Goal: Task Accomplishment & Management: Complete application form

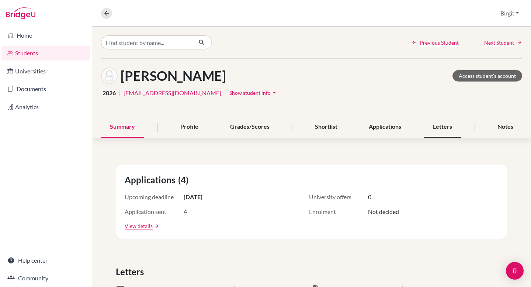
click at [438, 127] on div "Letters" at bounding box center [442, 127] width 37 height 22
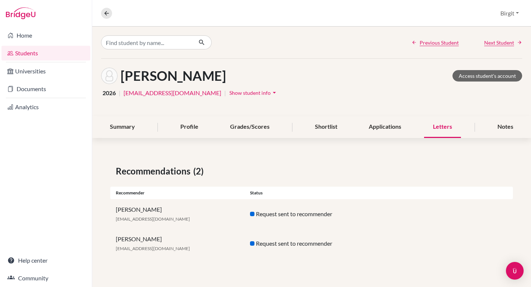
click at [20, 51] on link "Students" at bounding box center [45, 53] width 89 height 15
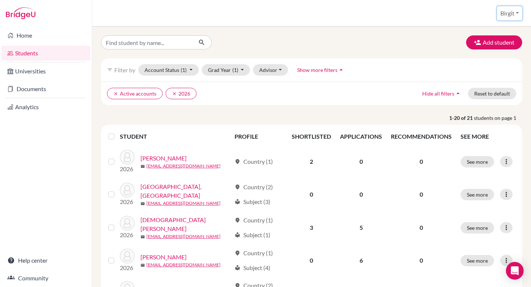
click at [509, 13] on button "Birgit" at bounding box center [509, 13] width 25 height 14
click at [498, 42] on link "School Settings" at bounding box center [495, 42] width 58 height 12
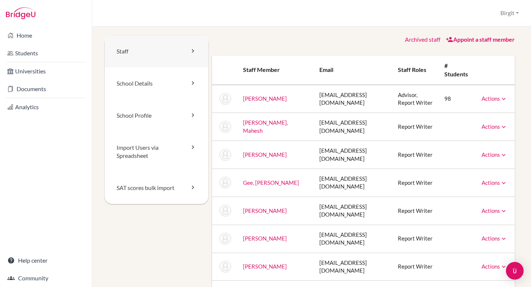
click at [133, 49] on link "Staff" at bounding box center [157, 51] width 104 height 32
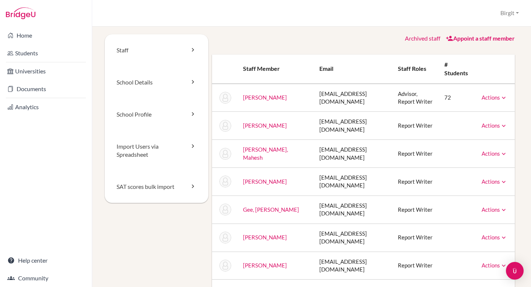
scroll to position [1, 0]
click at [490, 128] on link "Actions" at bounding box center [495, 125] width 26 height 7
click at [446, 121] on td at bounding box center [457, 125] width 37 height 28
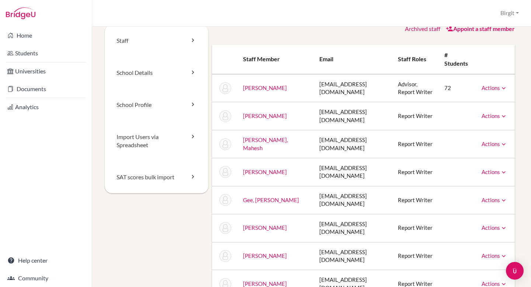
scroll to position [48, 0]
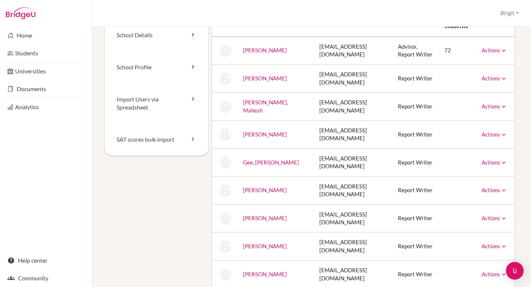
click at [244, 82] on link "Chakraborty, Bivash" at bounding box center [265, 78] width 44 height 7
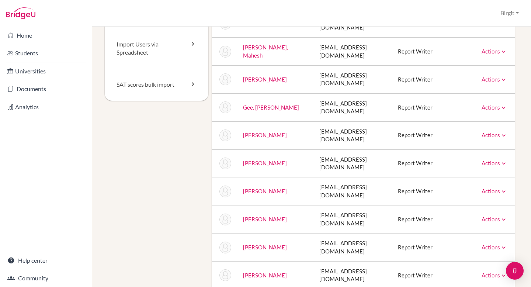
scroll to position [106, 0]
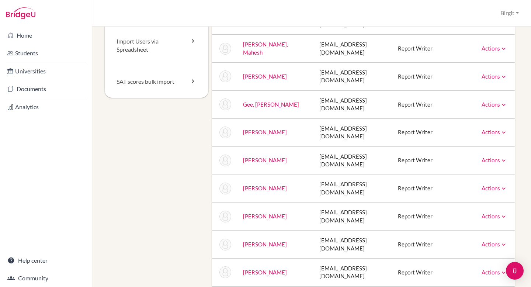
click at [270, 108] on link "Gee, [PERSON_NAME]" at bounding box center [271, 104] width 56 height 7
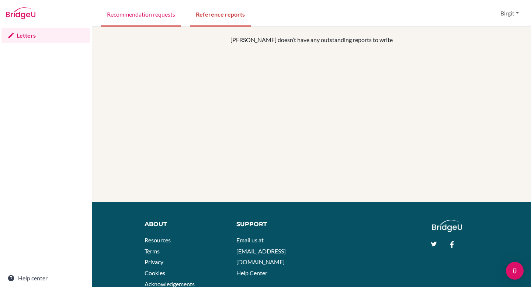
click at [132, 15] on link "Recommendation requests" at bounding box center [141, 13] width 80 height 25
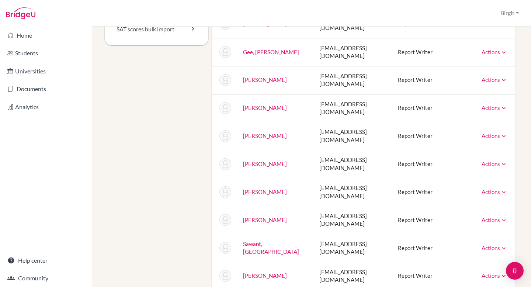
scroll to position [159, 0]
click at [482, 223] on link "Actions" at bounding box center [495, 219] width 26 height 7
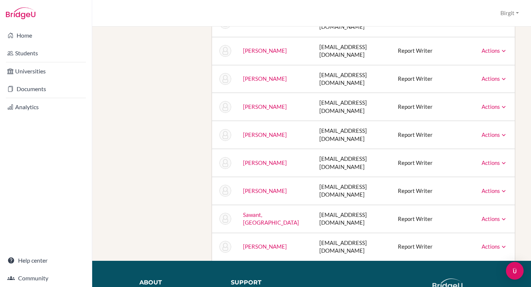
scroll to position [245, 0]
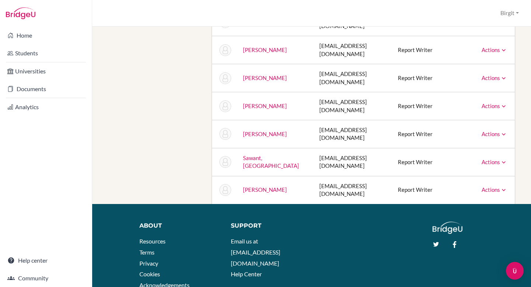
click at [500, 194] on icon at bounding box center [503, 189] width 7 height 7
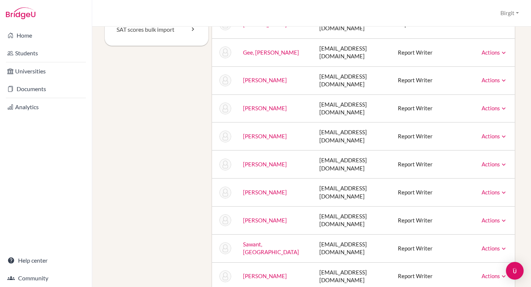
scroll to position [0, 0]
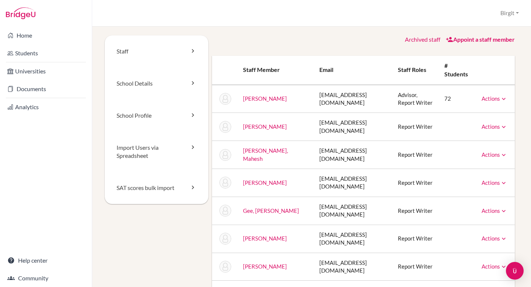
click at [477, 40] on link "Appoint a staff member" at bounding box center [480, 39] width 69 height 7
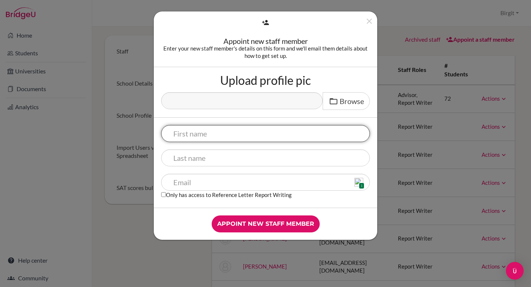
paste input "Dwayne"
type input "Dwayne"
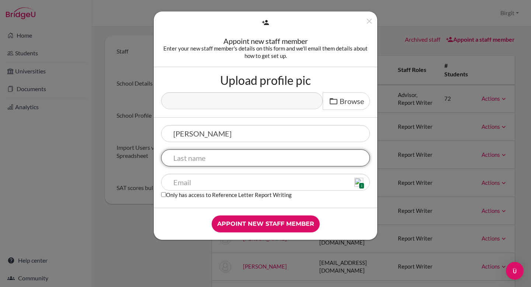
click at [223, 154] on input "text" at bounding box center [265, 157] width 209 height 17
paste input "Dwayne"
type input "Dwayne"
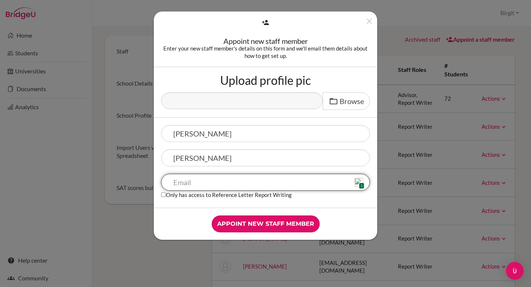
click at [211, 180] on input "text" at bounding box center [265, 182] width 209 height 17
paste input "dwaynedcosta@dsbindia.com"
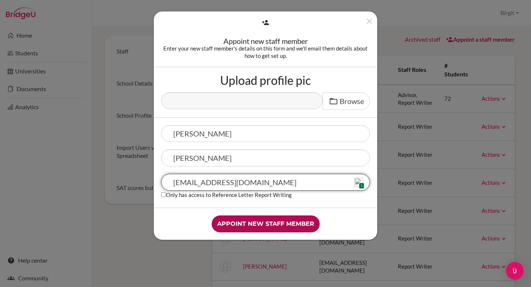
type input "dwaynedcosta@dsbindia.com"
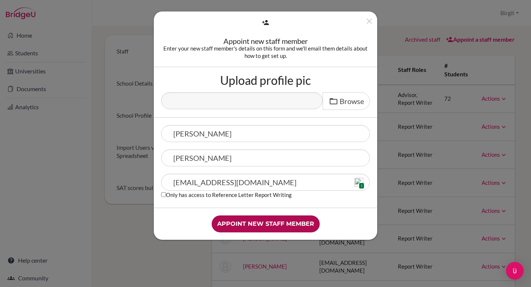
click at [263, 222] on input "Appoint new staff member" at bounding box center [266, 223] width 108 height 17
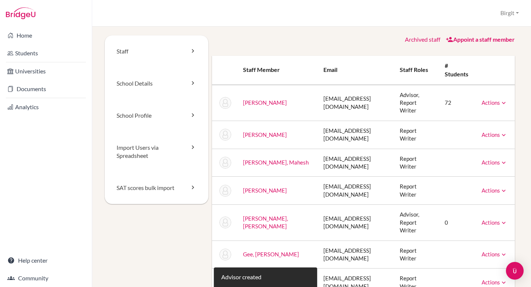
click at [246, 191] on link "[PERSON_NAME]" at bounding box center [265, 190] width 44 height 7
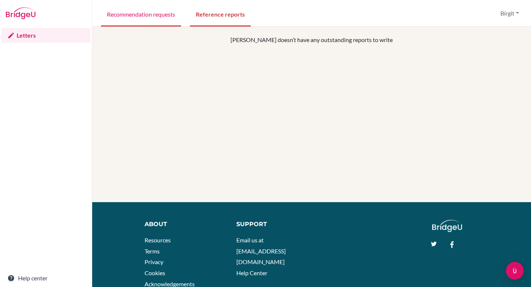
click at [150, 14] on link "Recommendation requests" at bounding box center [141, 13] width 80 height 25
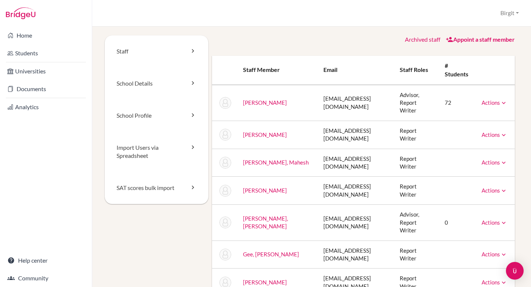
click at [456, 38] on link "Appoint a staff member" at bounding box center [480, 39] width 69 height 7
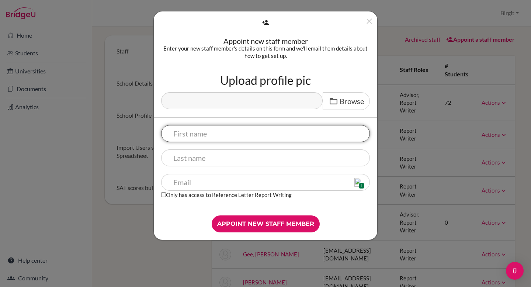
paste input "Moazzam"
type input "Moazzam"
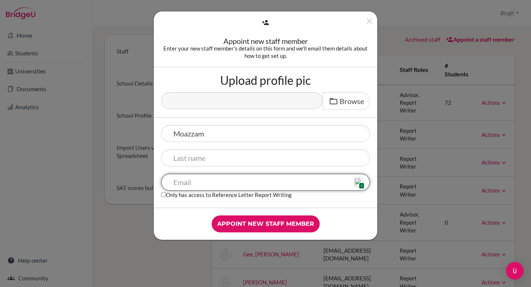
click at [192, 182] on input "text" at bounding box center [265, 182] width 209 height 17
paste input "[EMAIL_ADDRESS][DOMAIN_NAME]"
type input "[EMAIL_ADDRESS][DOMAIN_NAME]"
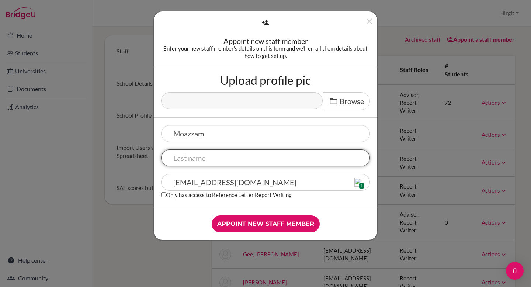
click at [214, 158] on input "text" at bounding box center [265, 157] width 209 height 17
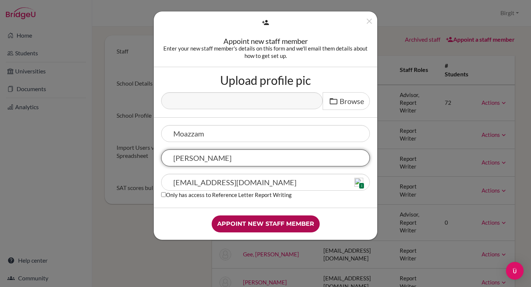
type input "Arif"
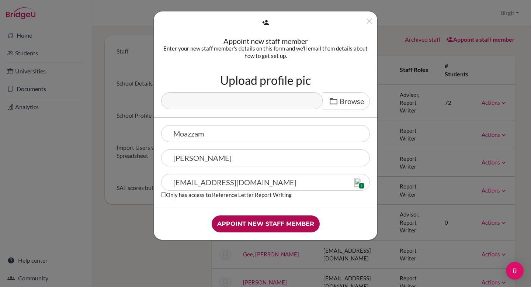
click at [260, 229] on input "Appoint new staff member" at bounding box center [266, 223] width 108 height 17
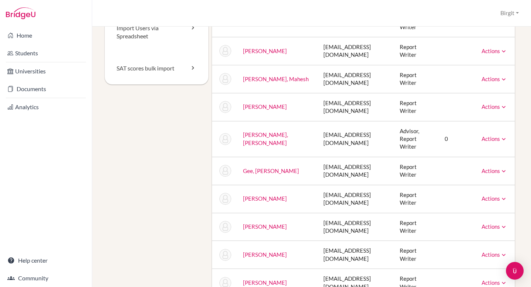
scroll to position [84, 0]
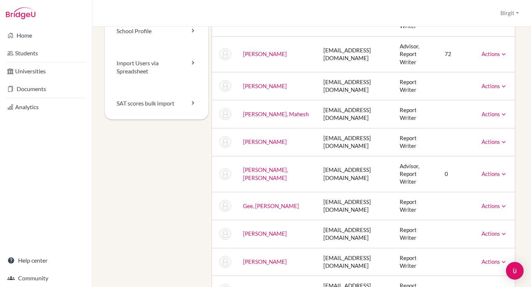
click at [249, 170] on link "[PERSON_NAME], [PERSON_NAME]" at bounding box center [265, 173] width 45 height 14
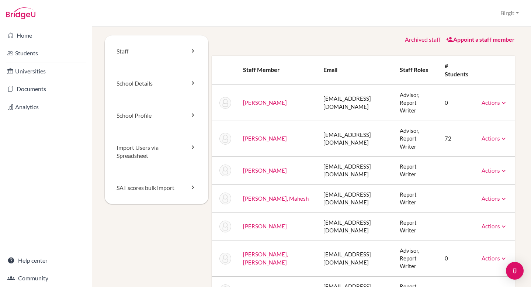
click at [491, 103] on link "Actions" at bounding box center [495, 102] width 26 height 7
click at [500, 100] on icon at bounding box center [503, 102] width 7 height 7
click at [490, 101] on link "Actions" at bounding box center [495, 102] width 26 height 7
click at [258, 102] on link "[PERSON_NAME]" at bounding box center [265, 102] width 44 height 7
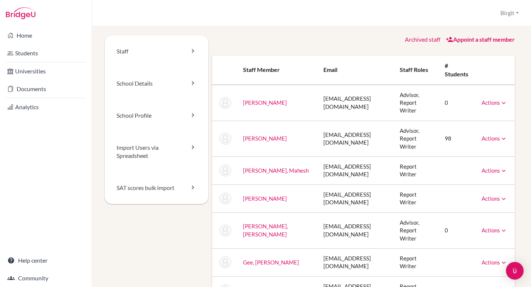
click at [265, 104] on link "[PERSON_NAME]" at bounding box center [265, 102] width 44 height 7
click at [500, 103] on icon at bounding box center [503, 102] width 7 height 7
click at [405, 96] on td "Advisor, Report Writer" at bounding box center [416, 103] width 45 height 36
click at [512, 273] on img "Open Intercom Messenger" at bounding box center [515, 271] width 10 height 10
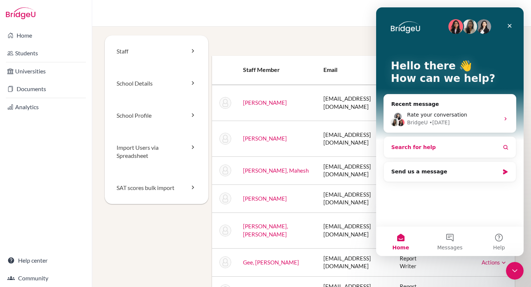
click at [425, 151] on button "Search for help" at bounding box center [450, 147] width 126 height 15
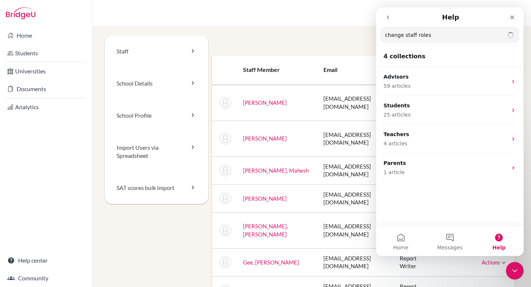
type input "change staff roles"
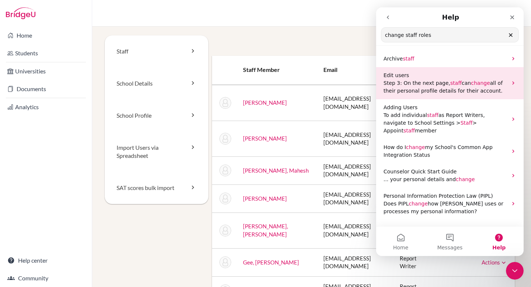
click at [451, 90] on span "all of their personal profile details for their account." at bounding box center [443, 87] width 119 height 14
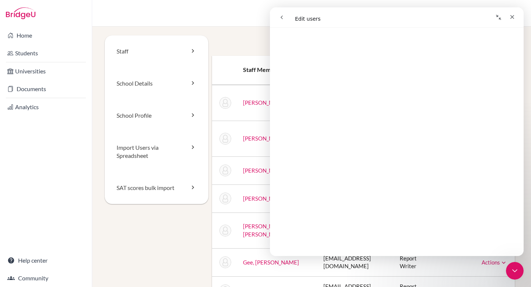
scroll to position [415, 0]
click at [284, 18] on icon "go back" at bounding box center [282, 17] width 6 height 6
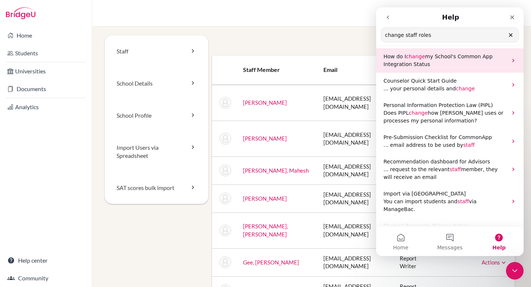
scroll to position [0, 0]
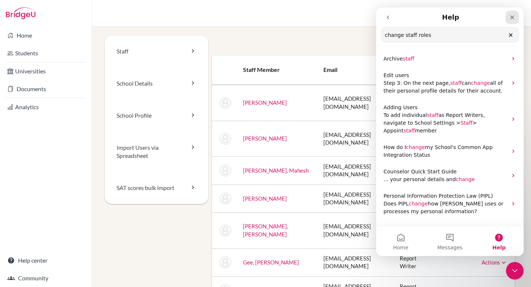
click at [510, 15] on icon "Close" at bounding box center [513, 17] width 6 height 6
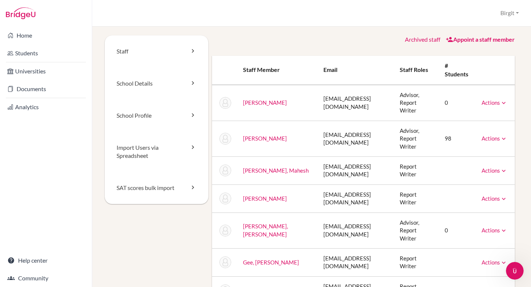
click at [500, 103] on icon at bounding box center [503, 102] width 7 height 7
click at [482, 41] on link "Appoint a staff member" at bounding box center [480, 39] width 69 height 7
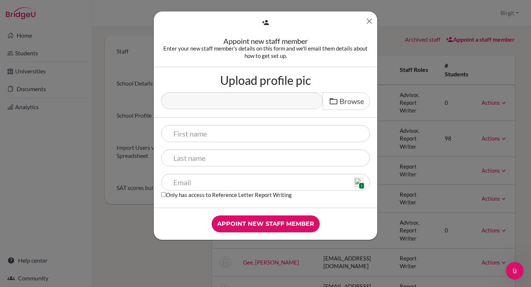
click at [369, 23] on icon "Close" at bounding box center [369, 21] width 9 height 9
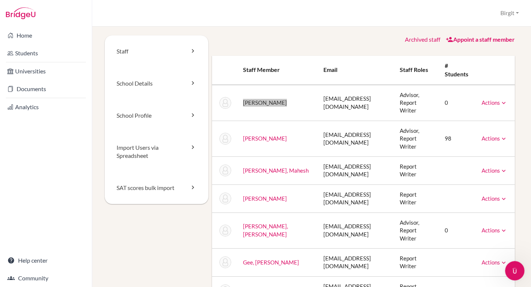
click at [513, 270] on icon "Open Intercom Messenger" at bounding box center [514, 270] width 12 height 12
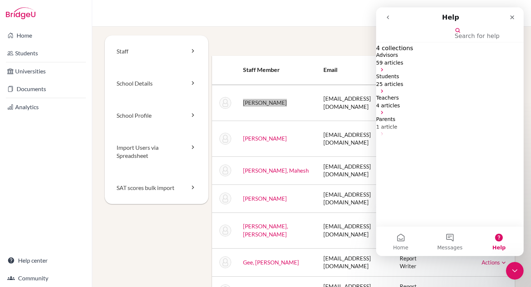
click at [399, 108] on span "4 articles" at bounding box center [388, 106] width 24 height 6
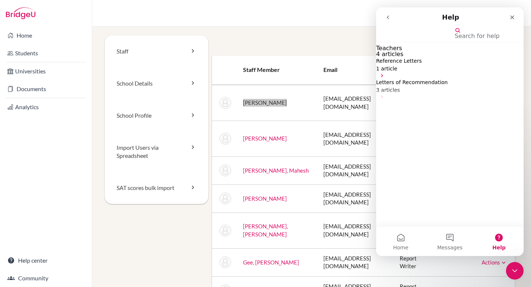
click at [397, 57] on p "4 articles" at bounding box center [450, 54] width 148 height 6
click at [397, 51] on h2 "Teachers" at bounding box center [450, 48] width 148 height 6
click at [456, 242] on button "Messages" at bounding box center [449, 242] width 49 height 30
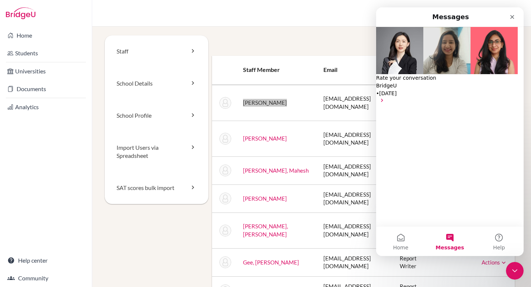
click at [434, 256] on button "Send us a message" at bounding box center [405, 262] width 58 height 12
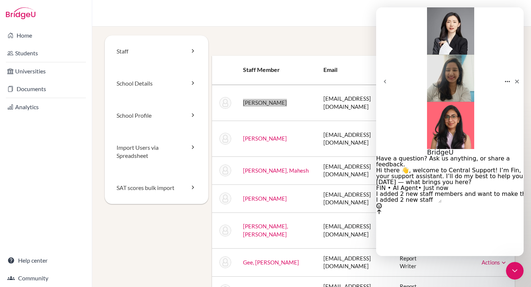
type textarea "I added 2 new staff members and want to make them only report writers."
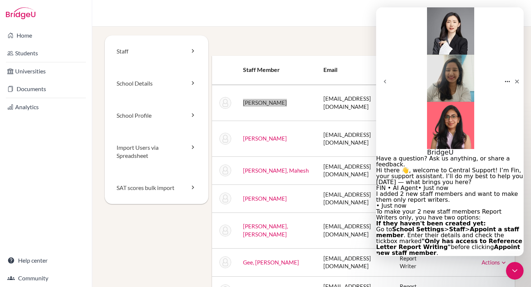
scroll to position [83, 0]
click at [515, 75] on div "Close" at bounding box center [517, 81] width 13 height 13
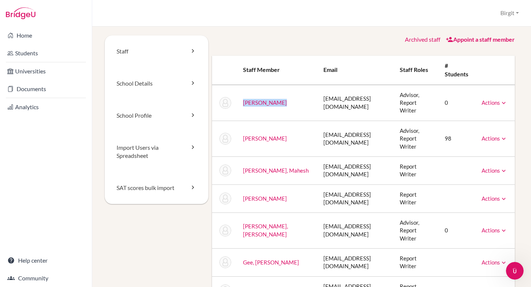
click at [460, 41] on link "Appoint a staff member" at bounding box center [480, 39] width 69 height 7
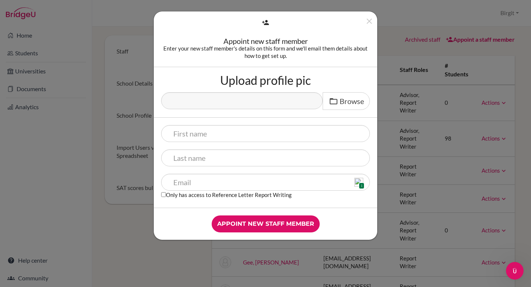
drag, startPoint x: 169, startPoint y: 195, endPoint x: 291, endPoint y: 198, distance: 122.5
click at [291, 198] on div "1 Only has access to Reference Letter Report Writing" at bounding box center [265, 187] width 209 height 27
copy label "Only has access to Reference Letter Report Writing"
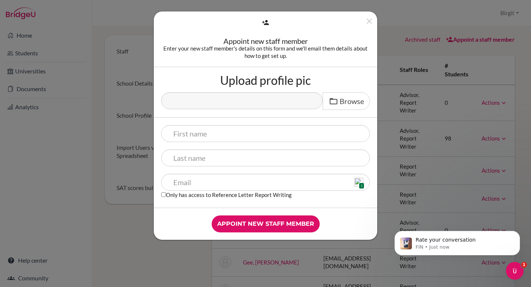
scroll to position [0, 0]
click at [370, 18] on icon "Close" at bounding box center [369, 21] width 9 height 9
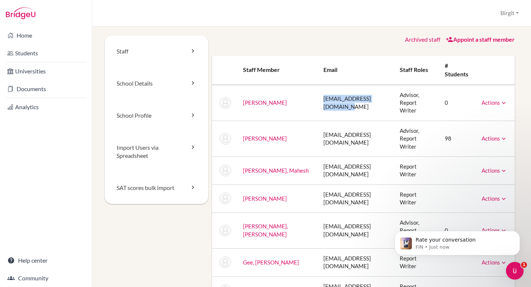
drag, startPoint x: 290, startPoint y: 103, endPoint x: 358, endPoint y: 106, distance: 67.9
click at [358, 106] on td "[EMAIL_ADDRESS][DOMAIN_NAME]" at bounding box center [356, 103] width 76 height 36
copy td "[EMAIL_ADDRESS][DOMAIN_NAME]"
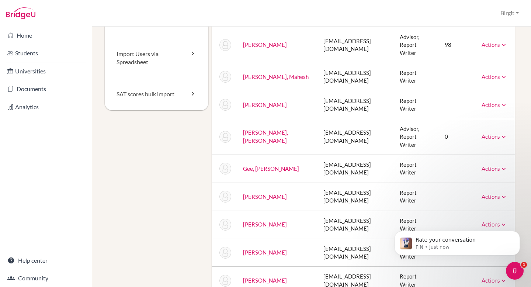
scroll to position [134, 0]
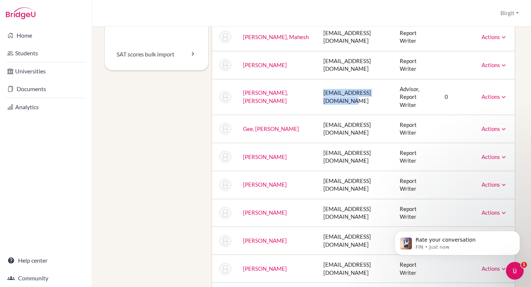
drag, startPoint x: 292, startPoint y: 106, endPoint x: 361, endPoint y: 107, distance: 69.4
click at [361, 107] on td "[EMAIL_ADDRESS][DOMAIN_NAME]" at bounding box center [356, 97] width 76 height 36
copy td "[EMAIL_ADDRESS][DOMAIN_NAME]"
